Goal: Find specific page/section: Find specific page/section

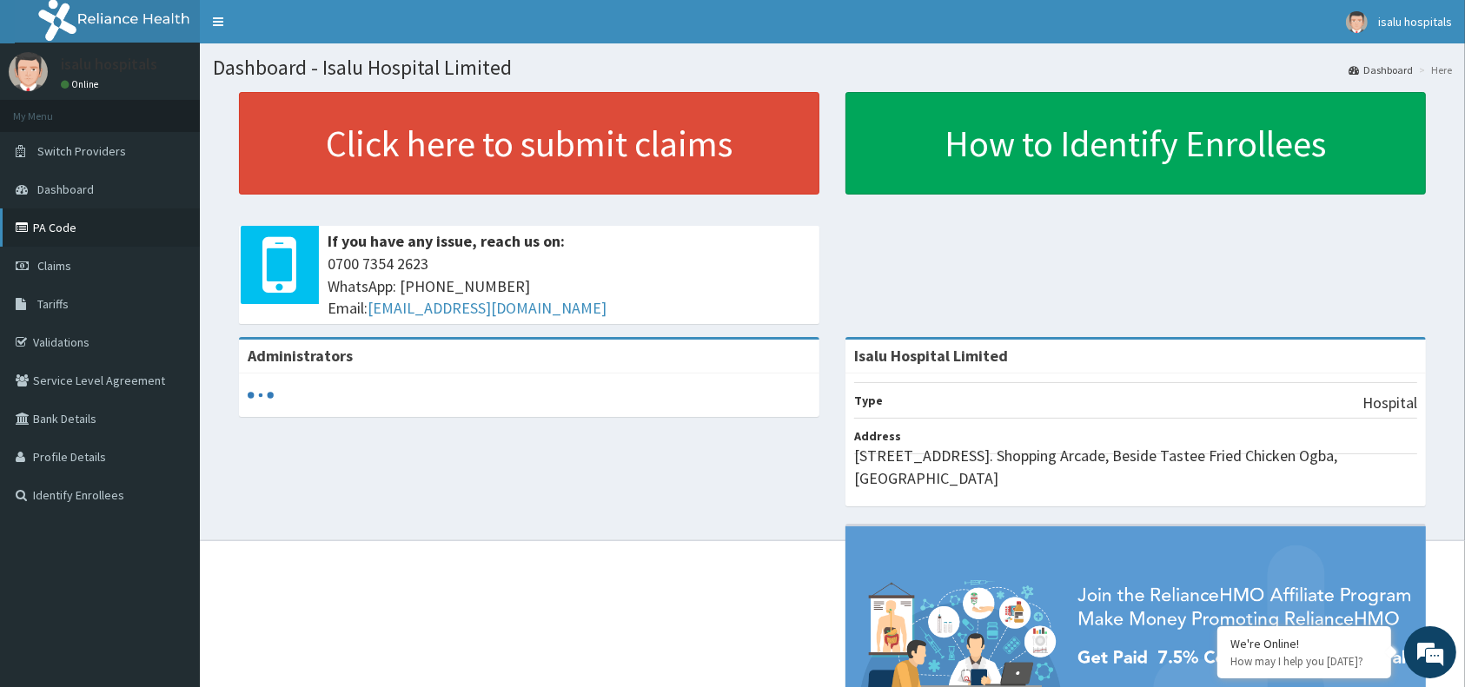
click at [72, 229] on link "PA Code" at bounding box center [100, 228] width 200 height 38
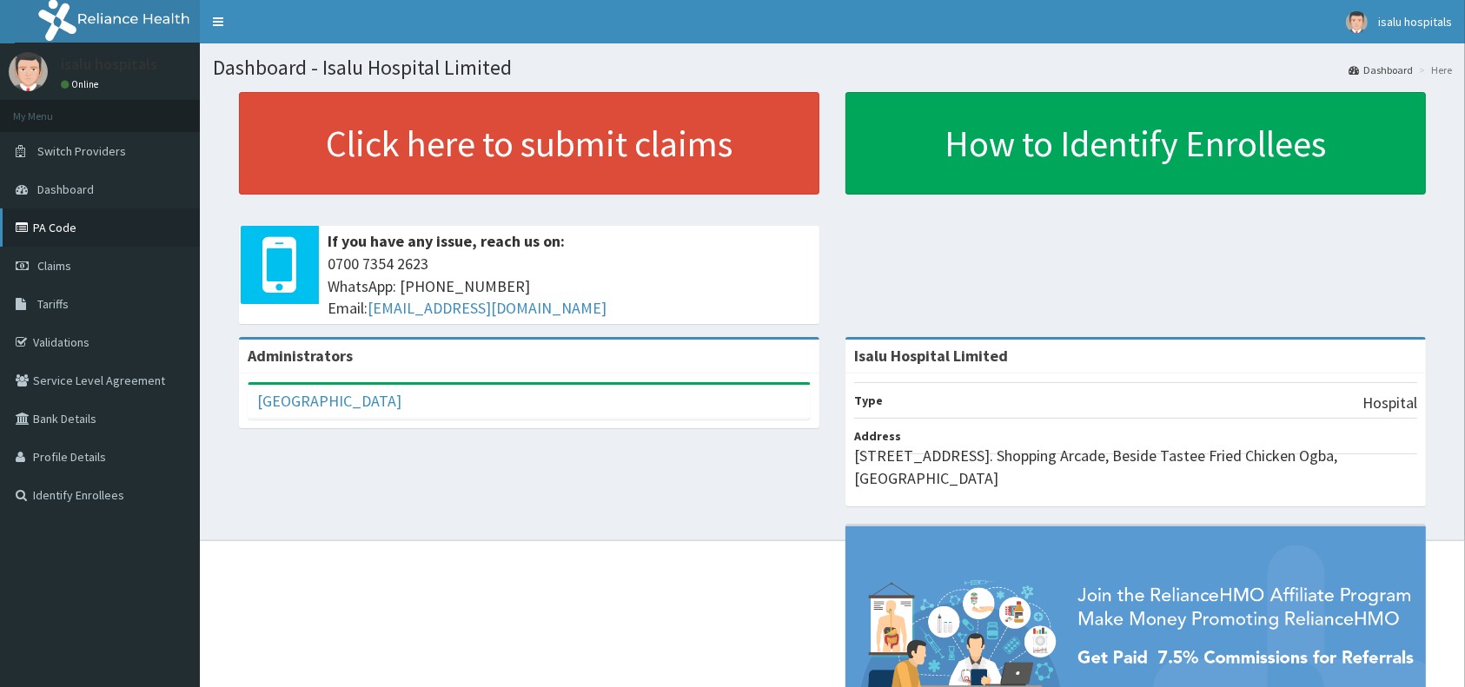
click at [73, 221] on link "PA Code" at bounding box center [100, 228] width 200 height 38
